Goal: Register for event/course

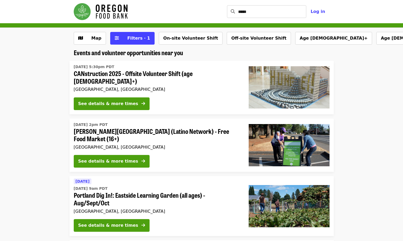
click at [137, 75] on span "CANstruction 2025 - Offsite Volunteer Shift (age [DEMOGRAPHIC_DATA]+)" at bounding box center [157, 77] width 166 height 15
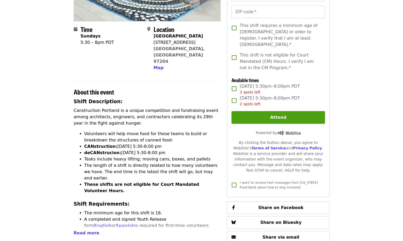
scroll to position [132, 0]
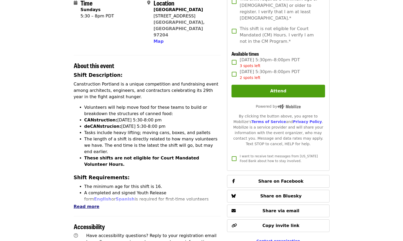
click at [84, 204] on span "Read more" at bounding box center [87, 206] width 26 height 5
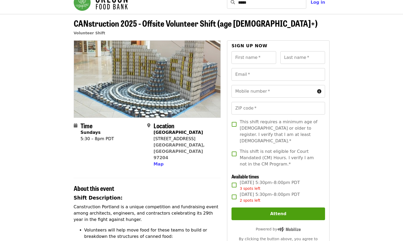
scroll to position [0, 0]
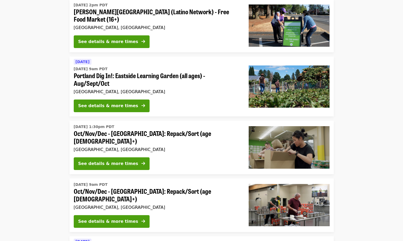
scroll to position [132, 0]
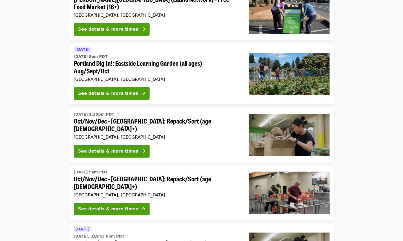
click at [87, 67] on span "Portland Dig In!: Eastside Learning Garden (all ages) - Aug/Sept/Oct" at bounding box center [157, 66] width 166 height 15
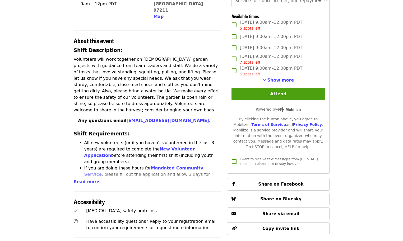
scroll to position [159, 0]
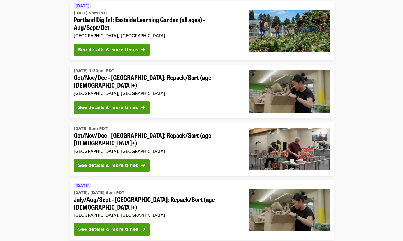
scroll to position [185, 0]
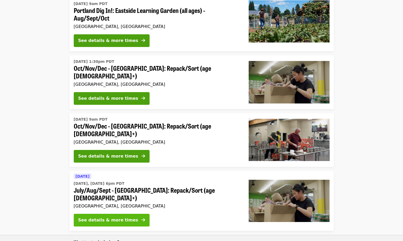
click at [89, 217] on div "See details & more times" at bounding box center [108, 220] width 60 height 6
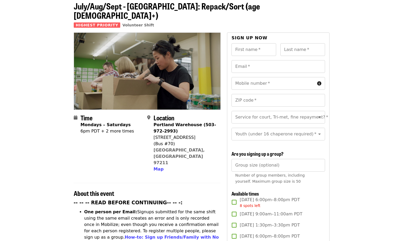
scroll to position [53, 0]
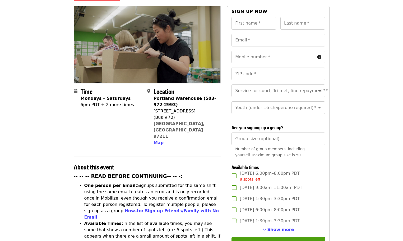
click at [94, 174] on strong "-- -- -- READ BEFORE CONTINUING-- -- -:" at bounding box center [128, 177] width 109 height 6
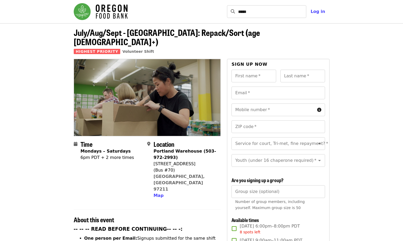
scroll to position [26, 0]
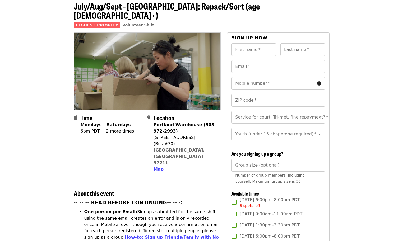
click at [116, 128] on div "6pm PDT + 2 more times" at bounding box center [108, 131] width 54 height 6
drag, startPoint x: 125, startPoint y: 121, endPoint x: 80, endPoint y: 115, distance: 44.8
click at [81, 122] on time "Mondays – Saturdays 6pm PDT + 2 more times" at bounding box center [108, 128] width 54 height 13
click at [89, 128] on div "Time Mondays – Saturdays 6pm PDT + 2 more times" at bounding box center [108, 143] width 54 height 58
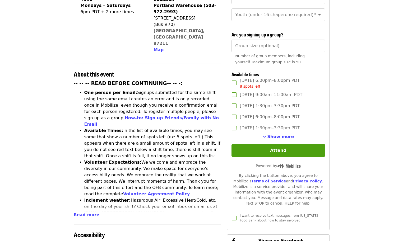
scroll to position [159, 0]
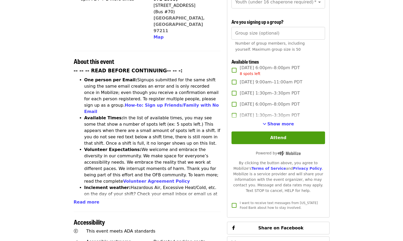
click at [85, 184] on div "Time Mondays – Saturdays 6pm PDT + 2 more times Location [GEOGRAPHIC_DATA] (503…" at bounding box center [147, 156] width 147 height 512
click at [85, 200] on span "Read more" at bounding box center [87, 202] width 26 height 5
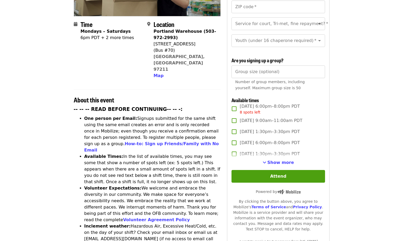
scroll to position [132, 0]
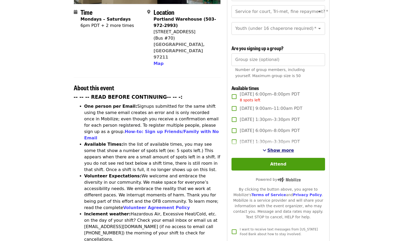
click at [269, 149] on button "Show more" at bounding box center [278, 150] width 31 height 6
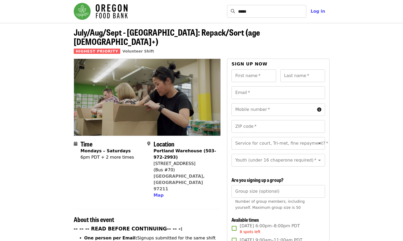
scroll to position [0, 0]
click at [271, 154] on div "Youth (under 16 chaperone required)   * Youth (under 16 chaperone required) *" at bounding box center [277, 160] width 93 height 13
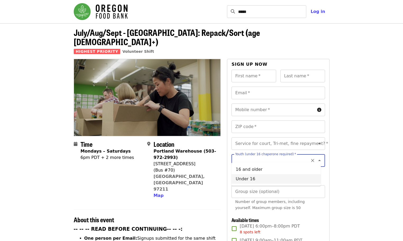
click at [255, 179] on li "Under 16" at bounding box center [275, 179] width 89 height 10
type input "********"
click at [264, 139] on input "Service for court, Tri-met, fine repayment?   *" at bounding box center [272, 144] width 72 height 10
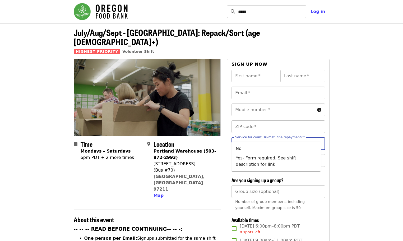
click at [254, 120] on input "ZIP code   *" at bounding box center [277, 126] width 93 height 13
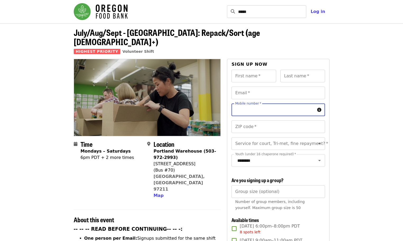
click at [254, 104] on input "Mobile number   *" at bounding box center [272, 110] width 83 height 13
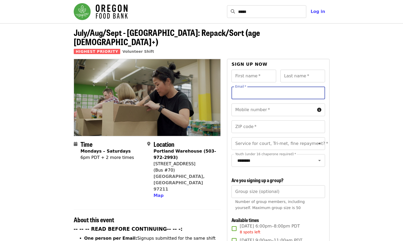
drag, startPoint x: 252, startPoint y: 85, endPoint x: 252, endPoint y: 81, distance: 3.7
click at [252, 87] on input "Email   *" at bounding box center [277, 93] width 93 height 13
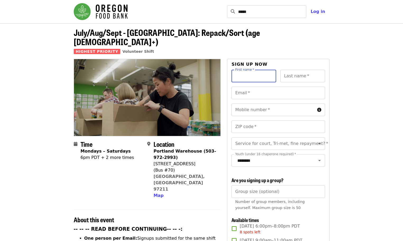
drag, startPoint x: 250, startPoint y: 66, endPoint x: 250, endPoint y: 73, distance: 7.4
click at [250, 70] on input "First name   *" at bounding box center [253, 76] width 45 height 13
drag, startPoint x: 317, startPoint y: 180, endPoint x: 308, endPoint y: 185, distance: 10.6
click at [317, 180] on h3 "Are you signing up a group?" at bounding box center [277, 181] width 93 height 6
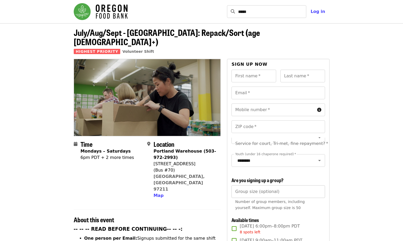
click at [286, 190] on input "Group size (optional)" at bounding box center [277, 191] width 93 height 13
type input "*"
click at [318, 192] on input "*" at bounding box center [277, 191] width 93 height 13
click at [296, 191] on input "*" at bounding box center [277, 191] width 93 height 13
type input "*"
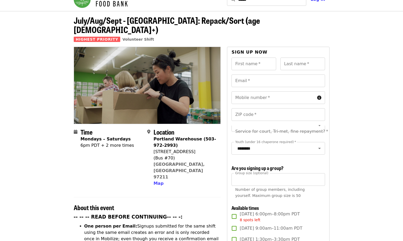
scroll to position [0, 0]
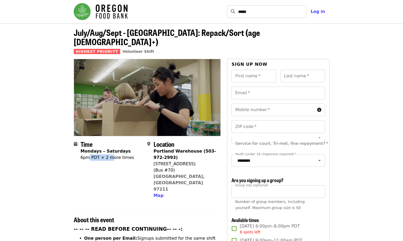
drag, startPoint x: 109, startPoint y: 147, endPoint x: 89, endPoint y: 146, distance: 20.1
click at [89, 155] on div "6pm PDT + 2 more times" at bounding box center [108, 158] width 54 height 6
drag, startPoint x: 127, startPoint y: 148, endPoint x: 81, endPoint y: 147, distance: 46.5
click at [81, 147] on div "Time Mondays – Saturdays 6pm PDT + 2 more times" at bounding box center [108, 170] width 69 height 58
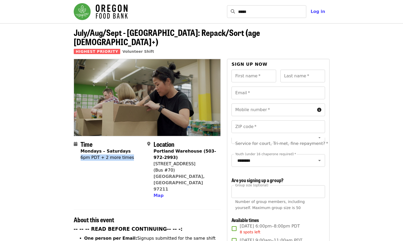
click at [81, 155] on div "6pm PDT + 2 more times" at bounding box center [108, 158] width 54 height 6
click at [108, 153] on div "Time Mondays – Saturdays 6pm PDT + 2 more times" at bounding box center [108, 170] width 54 height 58
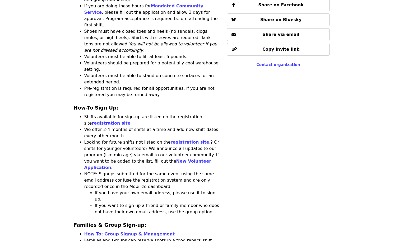
scroll to position [713, 0]
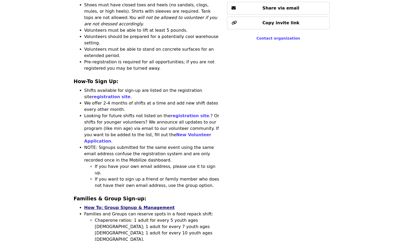
click at [139, 205] on link "How To: Group Signup & Management" at bounding box center [129, 207] width 90 height 5
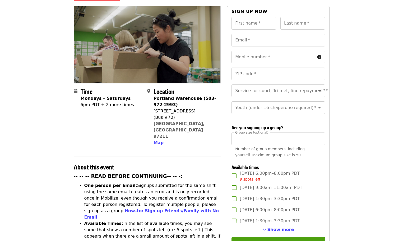
scroll to position [132, 0]
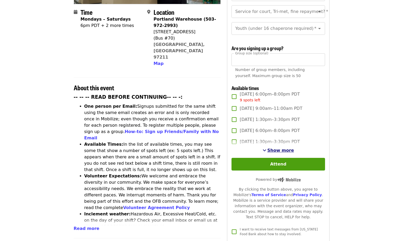
click at [275, 151] on span "Show more" at bounding box center [280, 150] width 27 height 5
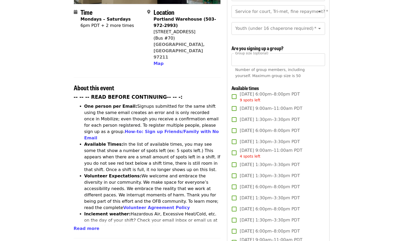
scroll to position [159, 0]
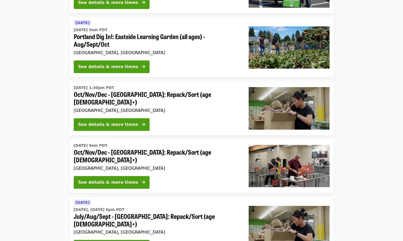
scroll to position [159, 0]
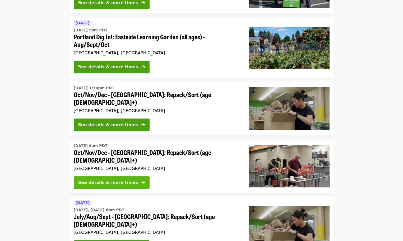
click at [114, 180] on div "See details & more times" at bounding box center [108, 183] width 60 height 6
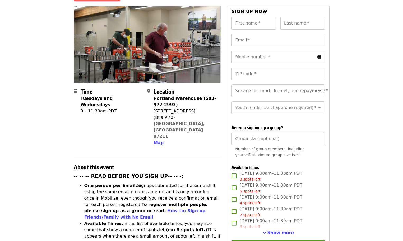
scroll to position [79, 0]
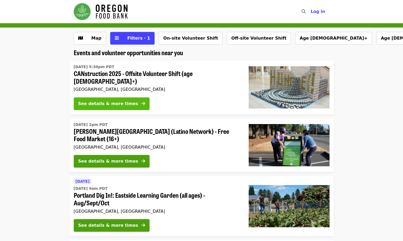
click at [118, 101] on div "See details & more times" at bounding box center [108, 104] width 60 height 6
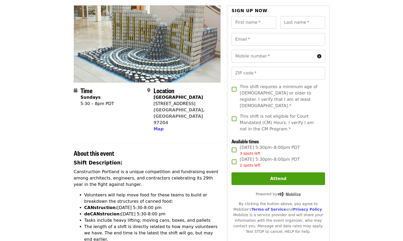
scroll to position [26, 0]
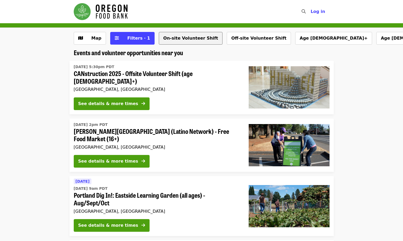
click at [179, 41] on button "On-site Volunteer Shift" at bounding box center [191, 38] width 64 height 13
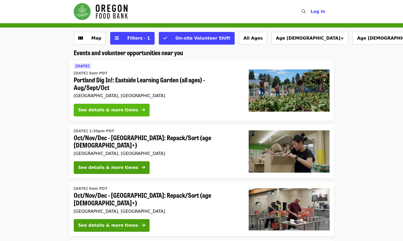
scroll to position [26, 0]
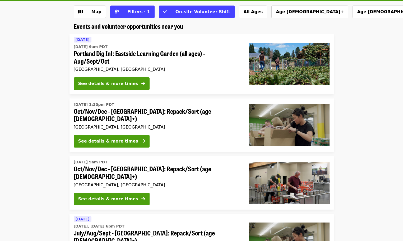
click at [120, 55] on span "Portland Dig In!: Eastside Learning Garden (all ages) - Aug/Sept/Oct" at bounding box center [157, 57] width 166 height 15
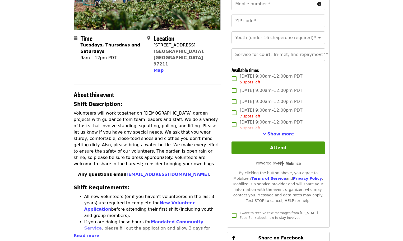
scroll to position [106, 0]
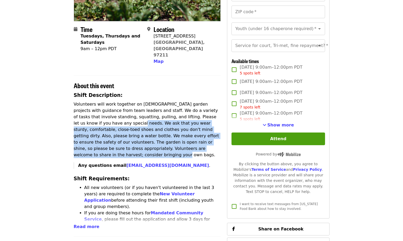
drag, startPoint x: 79, startPoint y: 113, endPoint x: 162, endPoint y: 136, distance: 86.9
click at [162, 136] on p "Volunteers will work together on [DEMOGRAPHIC_DATA] garden projects with guidan…" at bounding box center [147, 129] width 147 height 57
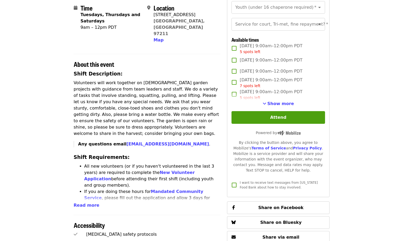
scroll to position [159, 0]
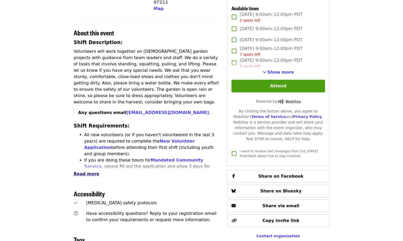
click at [91, 171] on span "Read more" at bounding box center [87, 173] width 26 height 5
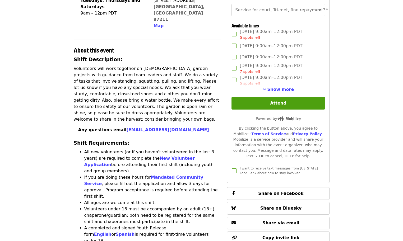
scroll to position [132, 0]
